Goal: Transaction & Acquisition: Purchase product/service

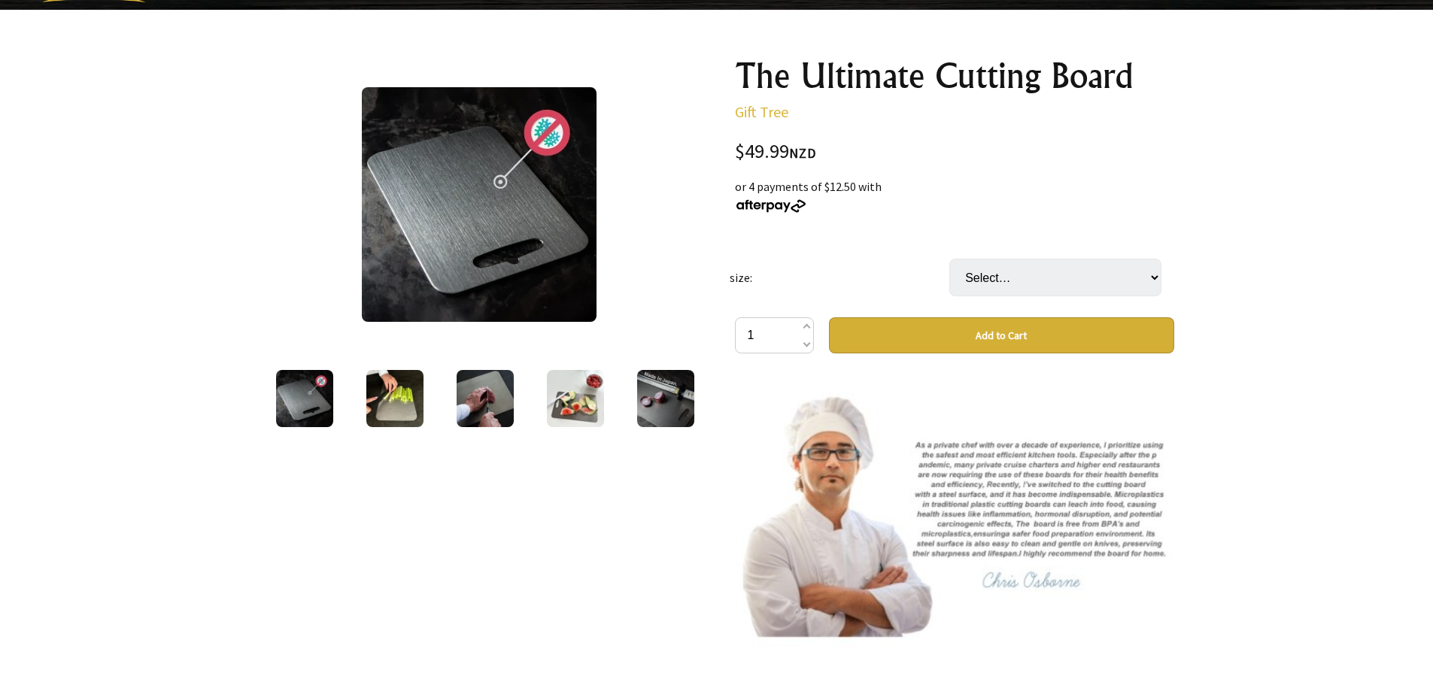
scroll to position [226, 0]
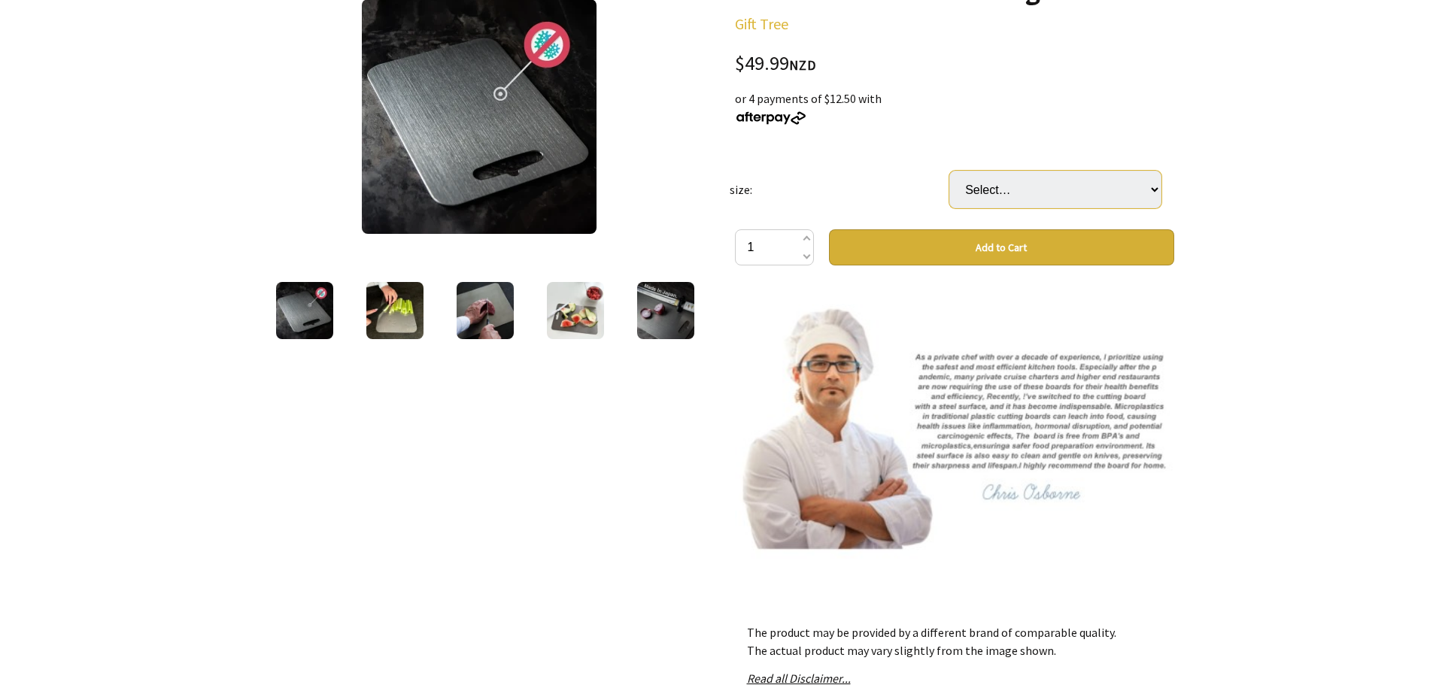
click at [1098, 194] on select "Select… Small 34x23cm Medium 39x28cm (+ $14.99) Large 46x30cm (+ $29.99) Big 60…" at bounding box center [1055, 190] width 212 height 38
select select "Large 46x30cm"
click at [949, 171] on select "Select… Small 34x23cm Medium 39x28cm (+ $14.99) Large 46x30cm (+ $29.99) Big 60…" at bounding box center [1055, 190] width 212 height 38
click at [1091, 200] on select "Select… Small 34x23cm Medium 39x28cm (+ $14.99) Large 46x30cm (+ $29.99) Big 60…" at bounding box center [1055, 190] width 212 height 38
select select "Medium 39x28cm"
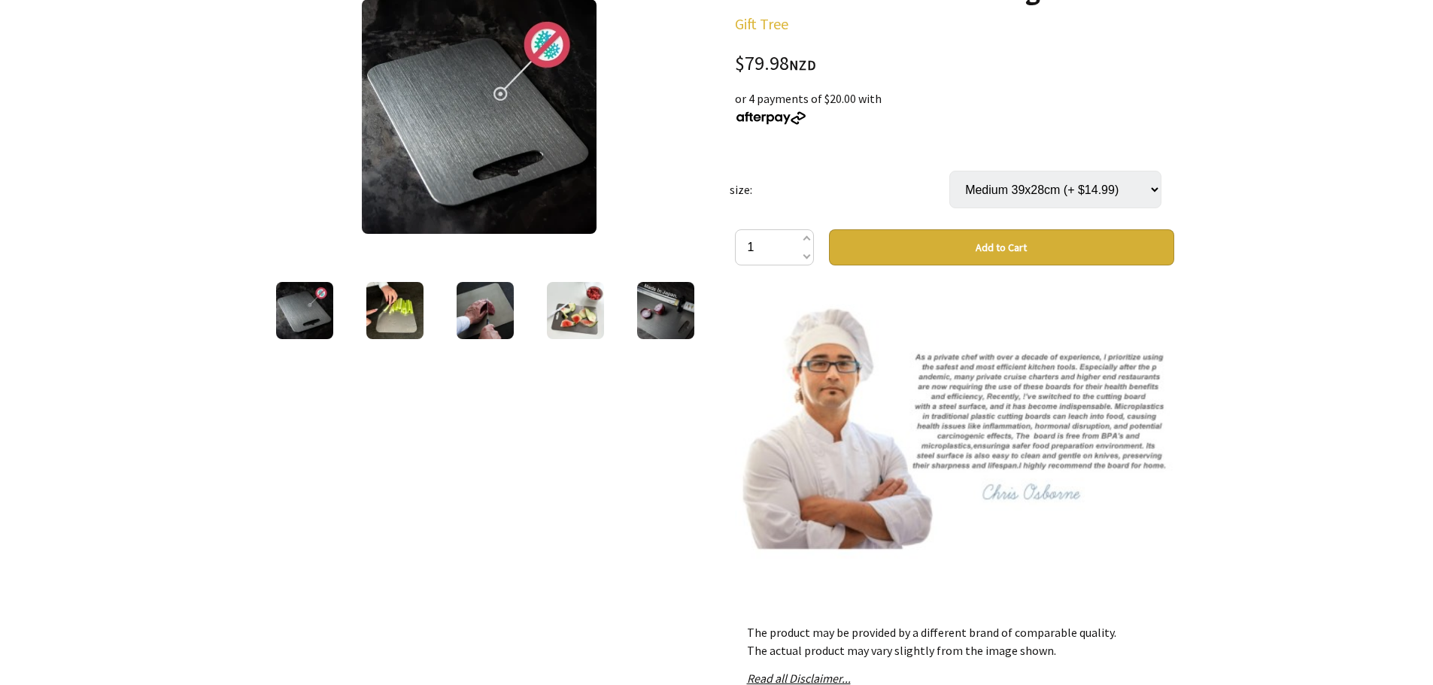
click at [949, 171] on select "Select… Small 34x23cm Medium 39x28cm (+ $14.99) Large 46x30cm (+ $29.99) Big 60…" at bounding box center [1055, 190] width 212 height 38
click at [1138, 200] on select "Select… Small 34x23cm Medium 39x28cm (+ $14.99) Large 46x30cm (+ $29.99) Big 60…" at bounding box center [1055, 190] width 212 height 38
click at [1345, 314] on div at bounding box center [716, 437] width 1433 height 1031
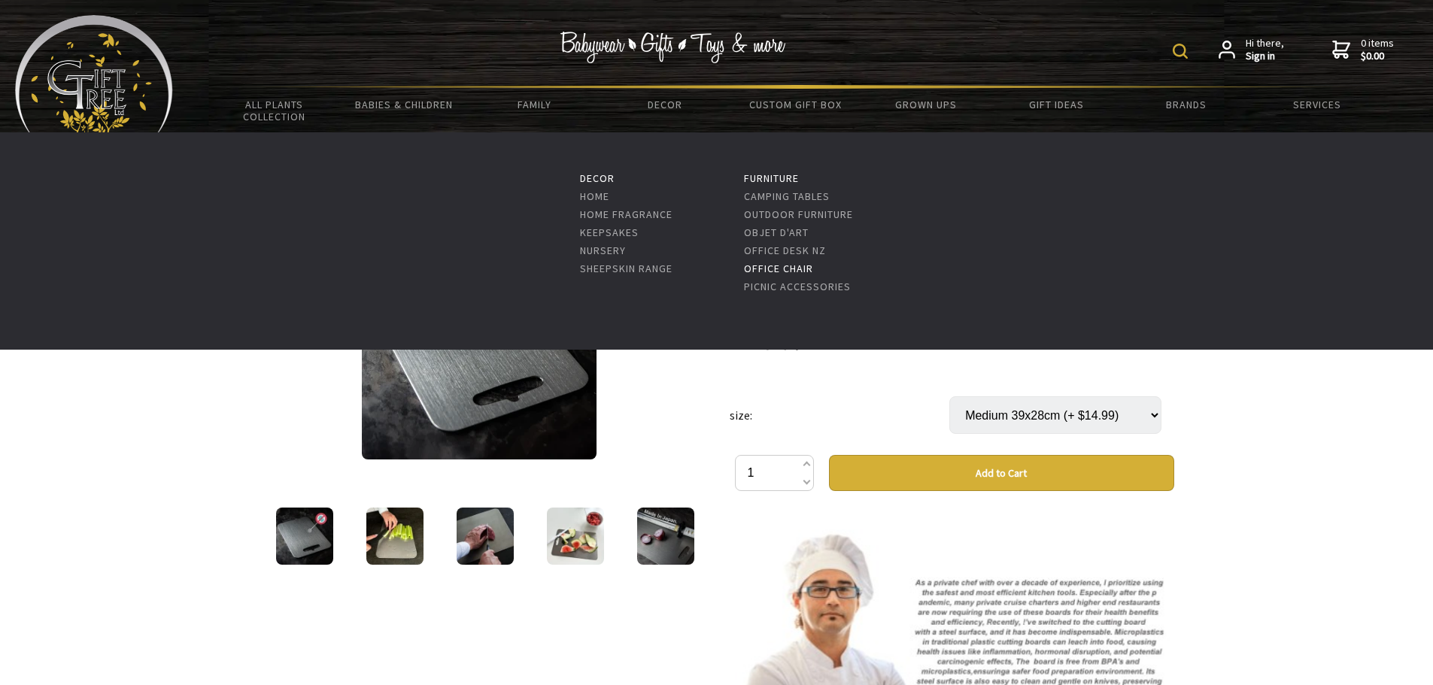
click at [784, 266] on link "Office Chair" at bounding box center [778, 269] width 69 height 14
